Goal: Transaction & Acquisition: Obtain resource

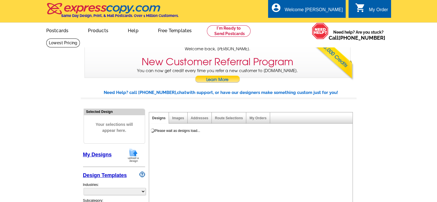
select select "785"
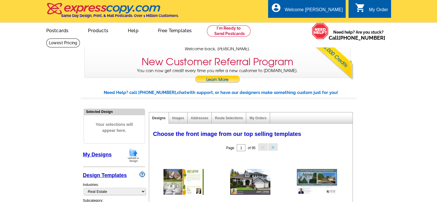
click at [396, 55] on div "Welcome back ariel My Account Logout local_phone Same Day Design, Print, & Mail…" at bounding box center [218, 39] width 437 height 78
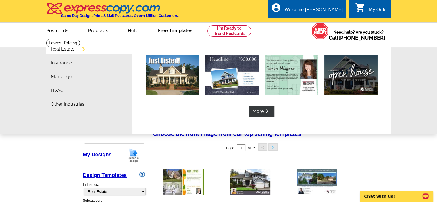
click at [174, 31] on link "Free Templates" at bounding box center [175, 30] width 53 height 14
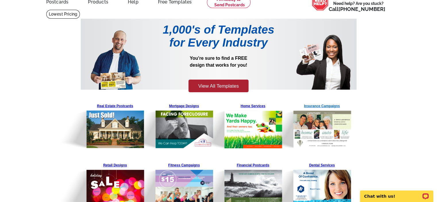
scroll to position [57, 0]
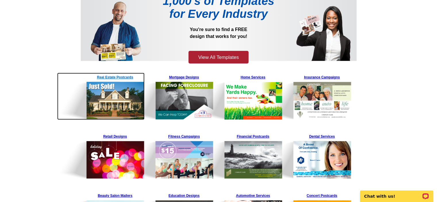
click at [112, 101] on img at bounding box center [101, 96] width 88 height 47
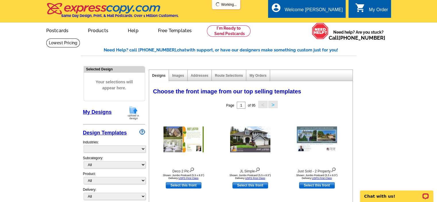
select select "785"
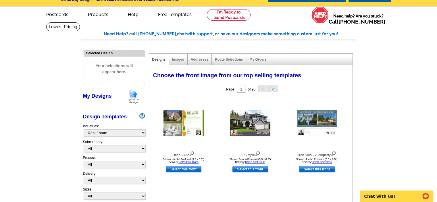
scroll to position [29, 0]
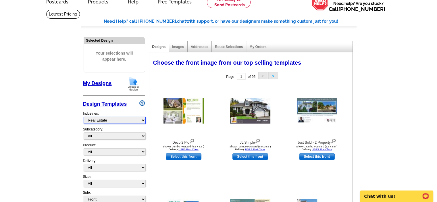
click at [143, 120] on select "What's New Real Estate Mortgage Insurance HVAC Dental Solar EDDM - NEW! Calenda…" at bounding box center [115, 120] width 62 height 7
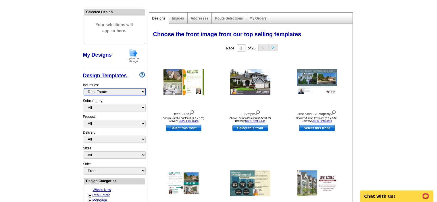
scroll to position [57, 0]
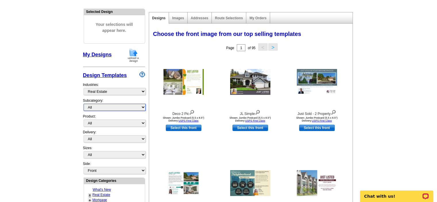
click at [144, 107] on select "All RE/MAX® Referrals Keller Williams® Berkshire Hathaway Home Services Century…" at bounding box center [115, 107] width 62 height 7
click at [84, 104] on select "All RE/MAX® Referrals Keller Williams® Berkshire Hathaway Home Services Century…" at bounding box center [115, 107] width 62 height 7
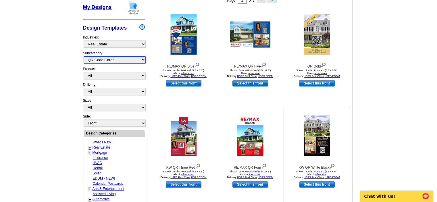
scroll to position [115, 0]
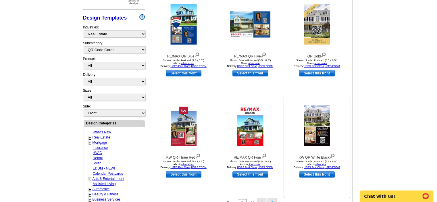
click at [317, 134] on img at bounding box center [317, 126] width 26 height 40
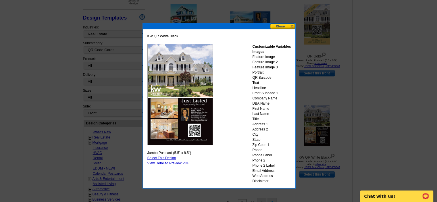
click at [281, 26] on button at bounding box center [282, 26] width 25 height 5
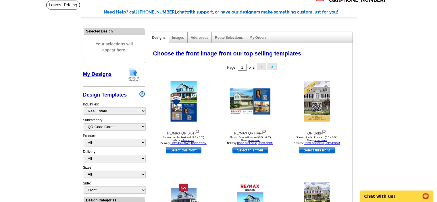
scroll to position [29, 0]
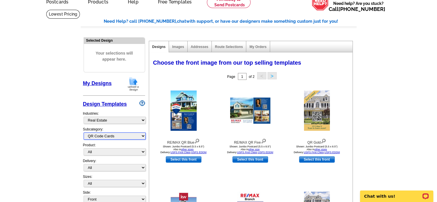
click at [143, 136] on select "All RE/MAX® Referrals Keller Williams® Berkshire Hathaway Home Services Century…" at bounding box center [115, 136] width 62 height 7
click at [143, 135] on select "All RE/MAX® Referrals Keller Williams® Berkshire Hathaway Home Services Century…" at bounding box center [115, 136] width 62 height 7
select select "789"
click at [84, 133] on select "All RE/MAX® Referrals Keller Williams® Berkshire Hathaway Home Services Century…" at bounding box center [115, 136] width 62 height 7
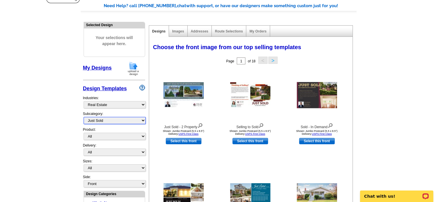
scroll to position [57, 0]
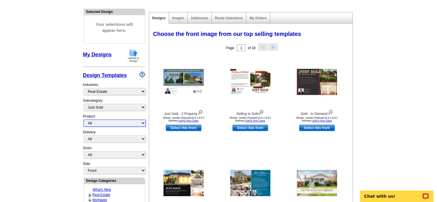
click at [144, 122] on select "All Postcards Letters and flyers Business Cards Door Hangers Greeting Cards" at bounding box center [115, 123] width 62 height 7
select select "1"
click at [84, 120] on select "All Postcards Letters and flyers Business Cards Door Hangers Greeting Cards" at bounding box center [115, 123] width 62 height 7
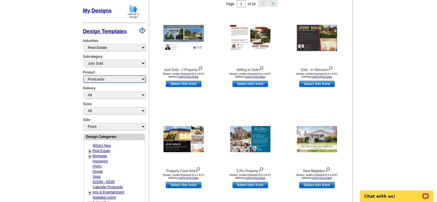
scroll to position [115, 0]
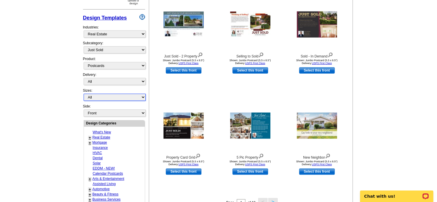
click at [143, 95] on select "All Jumbo Postcard (5.5" x 8.5") Regular Postcard (4.25" x 5.6") Panoramic Post…" at bounding box center [115, 97] width 62 height 7
select select "2"
click at [84, 94] on select "All Jumbo Postcard (5.5" x 8.5") Regular Postcard (4.25" x 5.6") Panoramic Post…" at bounding box center [115, 97] width 62 height 7
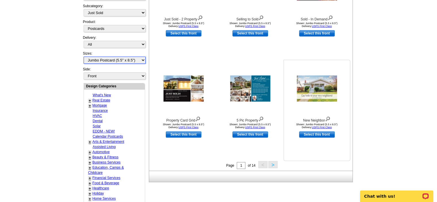
scroll to position [142, 0]
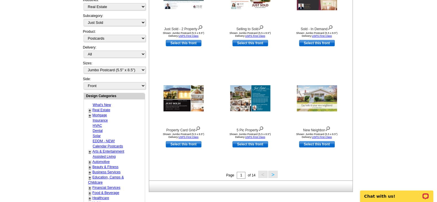
click at [273, 175] on button ">" at bounding box center [272, 174] width 9 height 7
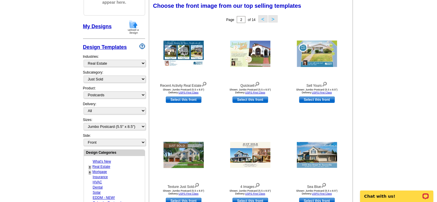
scroll to position [85, 0]
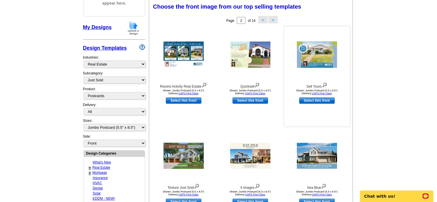
click at [317, 55] on img at bounding box center [317, 54] width 40 height 26
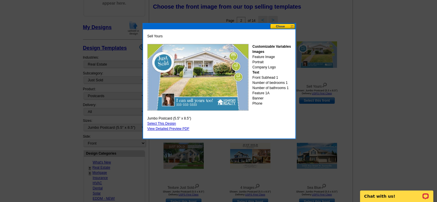
click at [280, 26] on button at bounding box center [282, 26] width 25 height 5
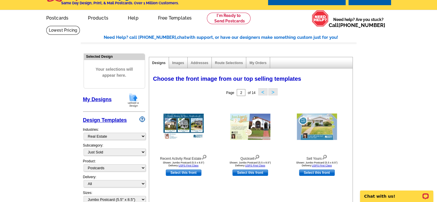
scroll to position [0, 0]
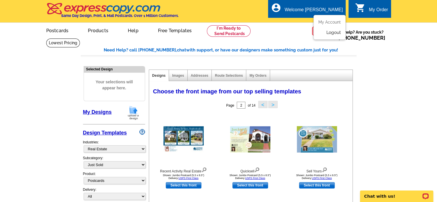
click at [334, 34] on link "Logout" at bounding box center [333, 32] width 15 height 5
